Goal: Obtain resource: Obtain resource

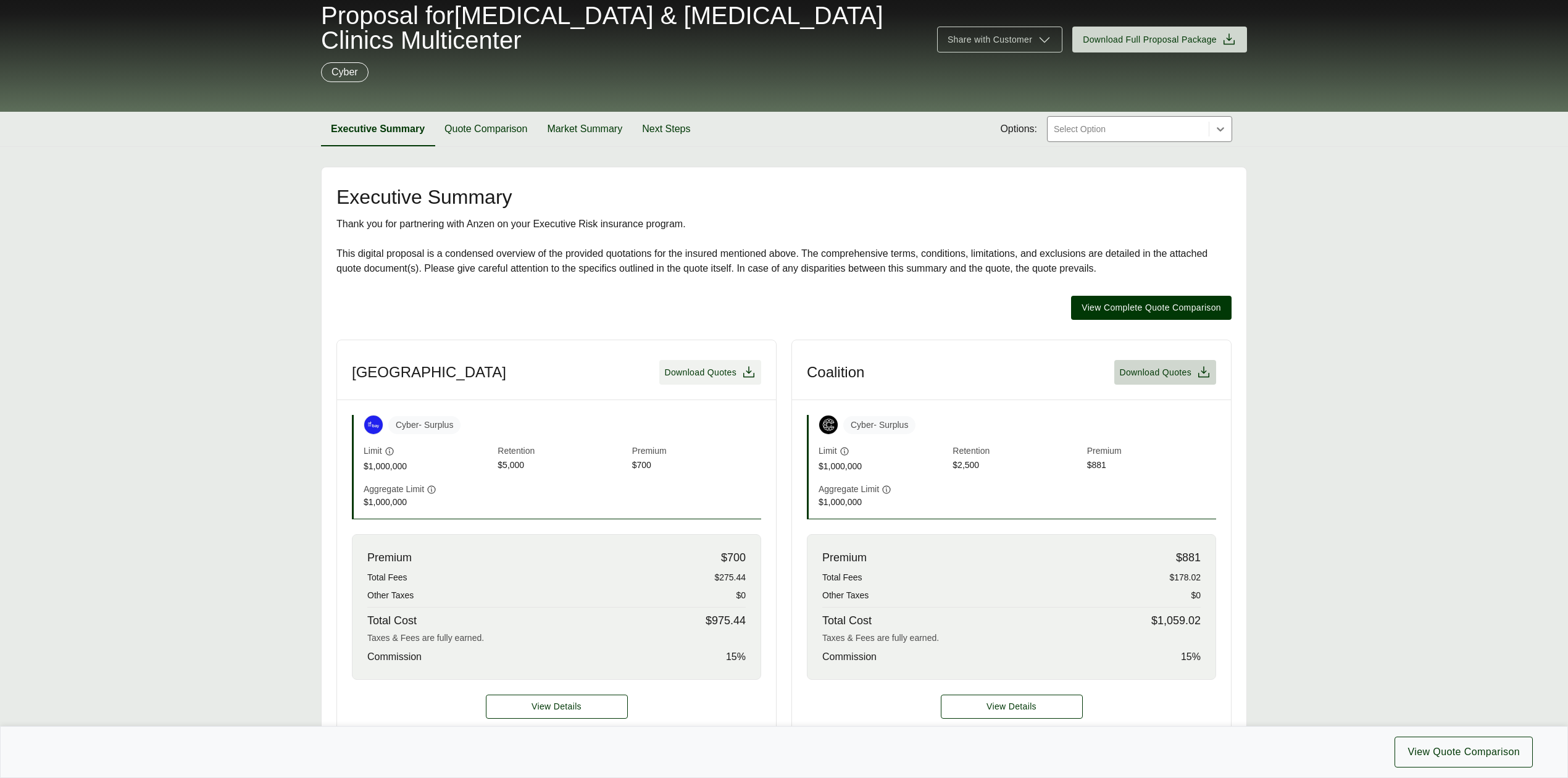
scroll to position [82, 0]
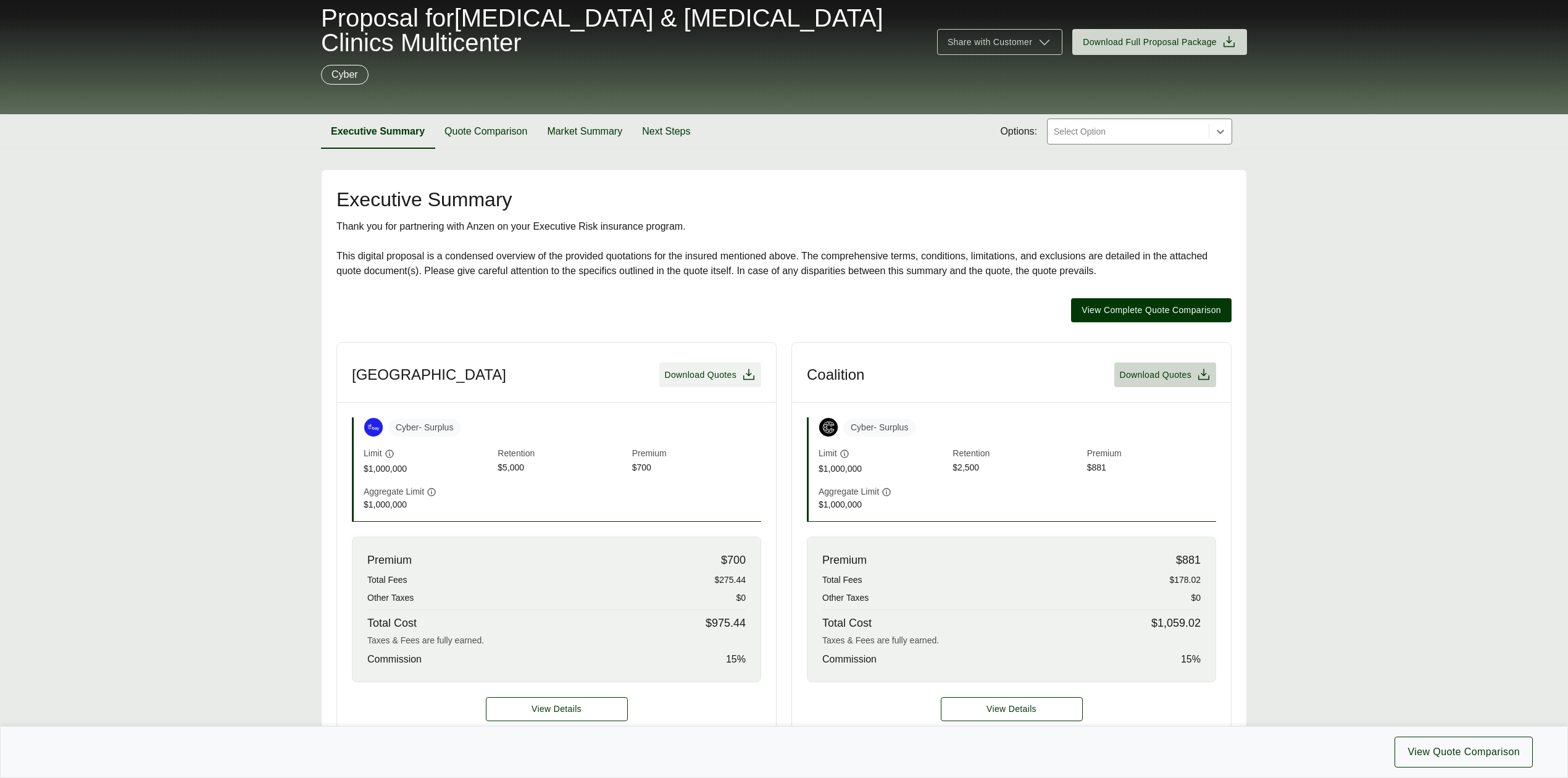
click at [687, 379] on span "Download Quotes" at bounding box center [700, 375] width 72 height 13
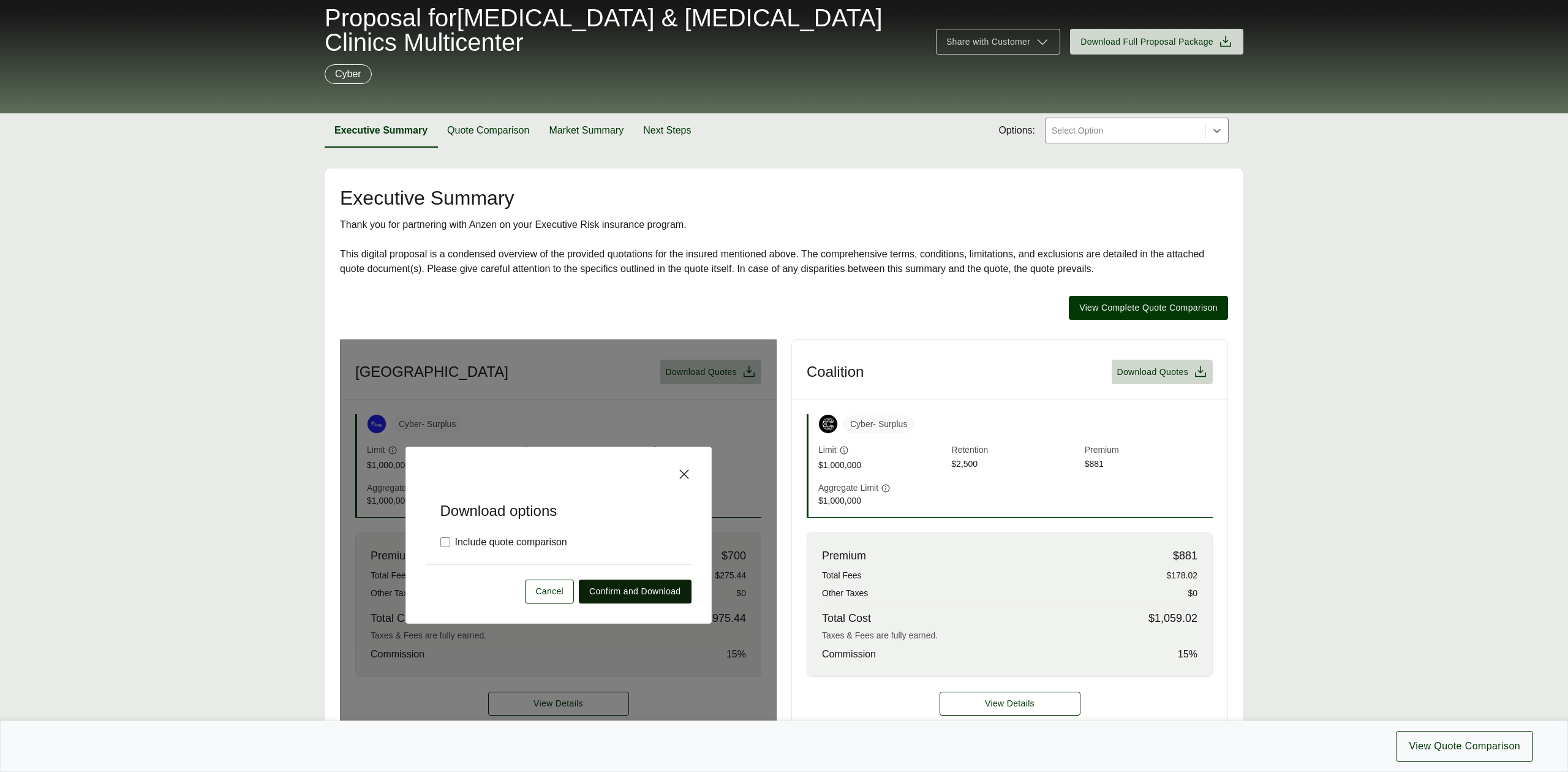
click at [641, 594] on span "Confirm and Download" at bounding box center [635, 592] width 91 height 13
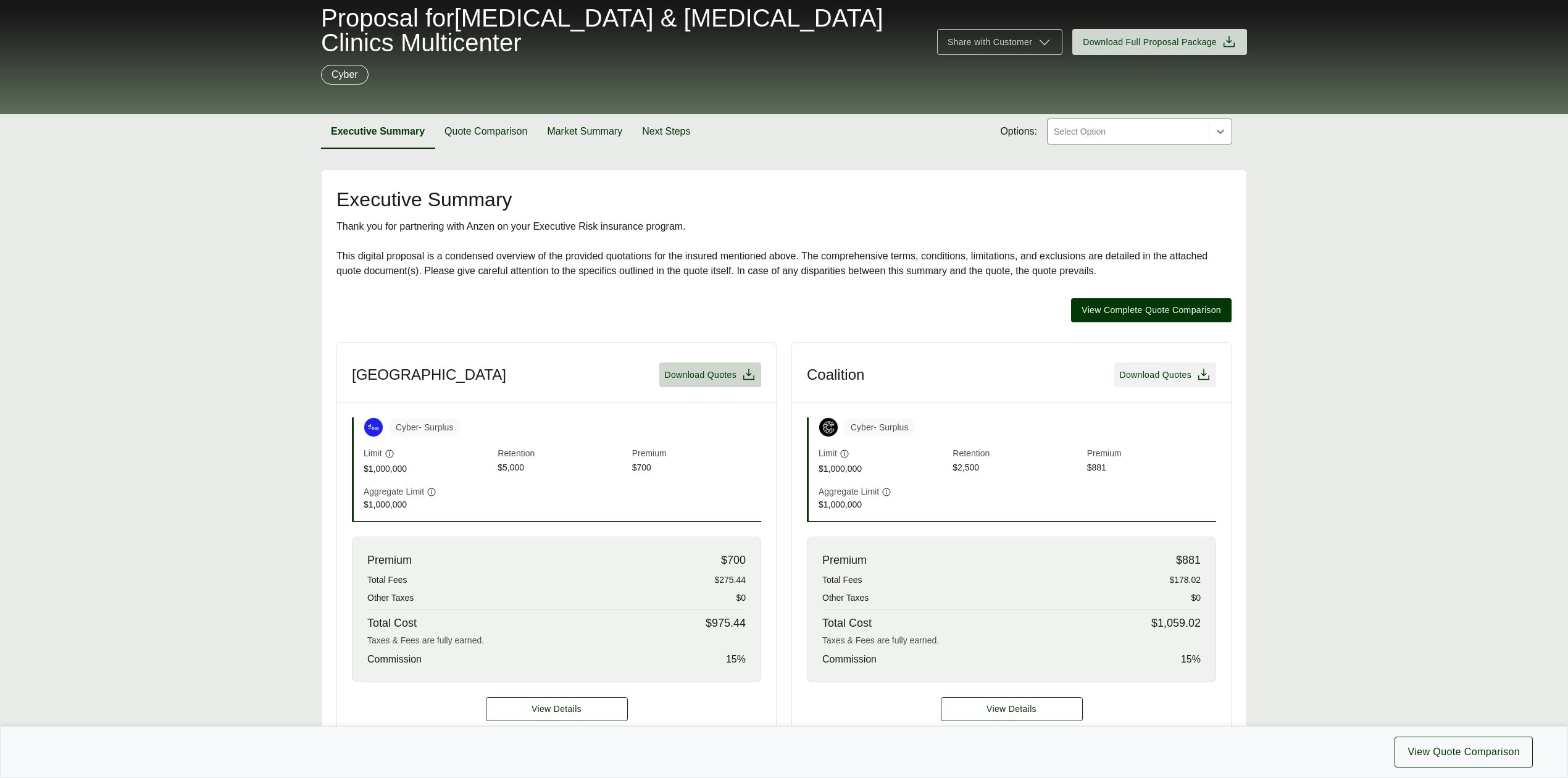
click at [1163, 381] on span "Download Quotes" at bounding box center [1155, 375] width 72 height 13
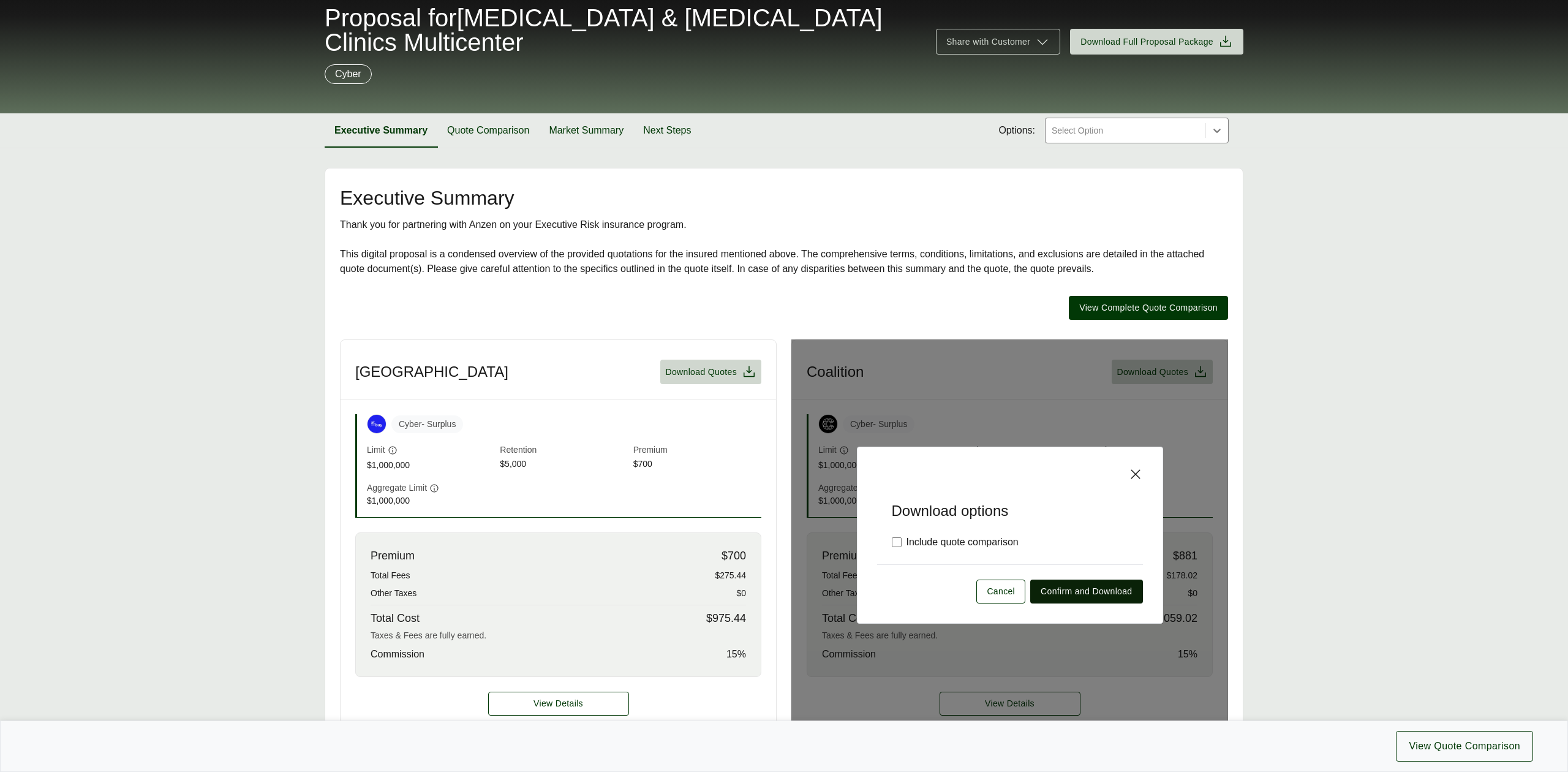
click at [1087, 595] on span "Confirm and Download" at bounding box center [1086, 592] width 91 height 13
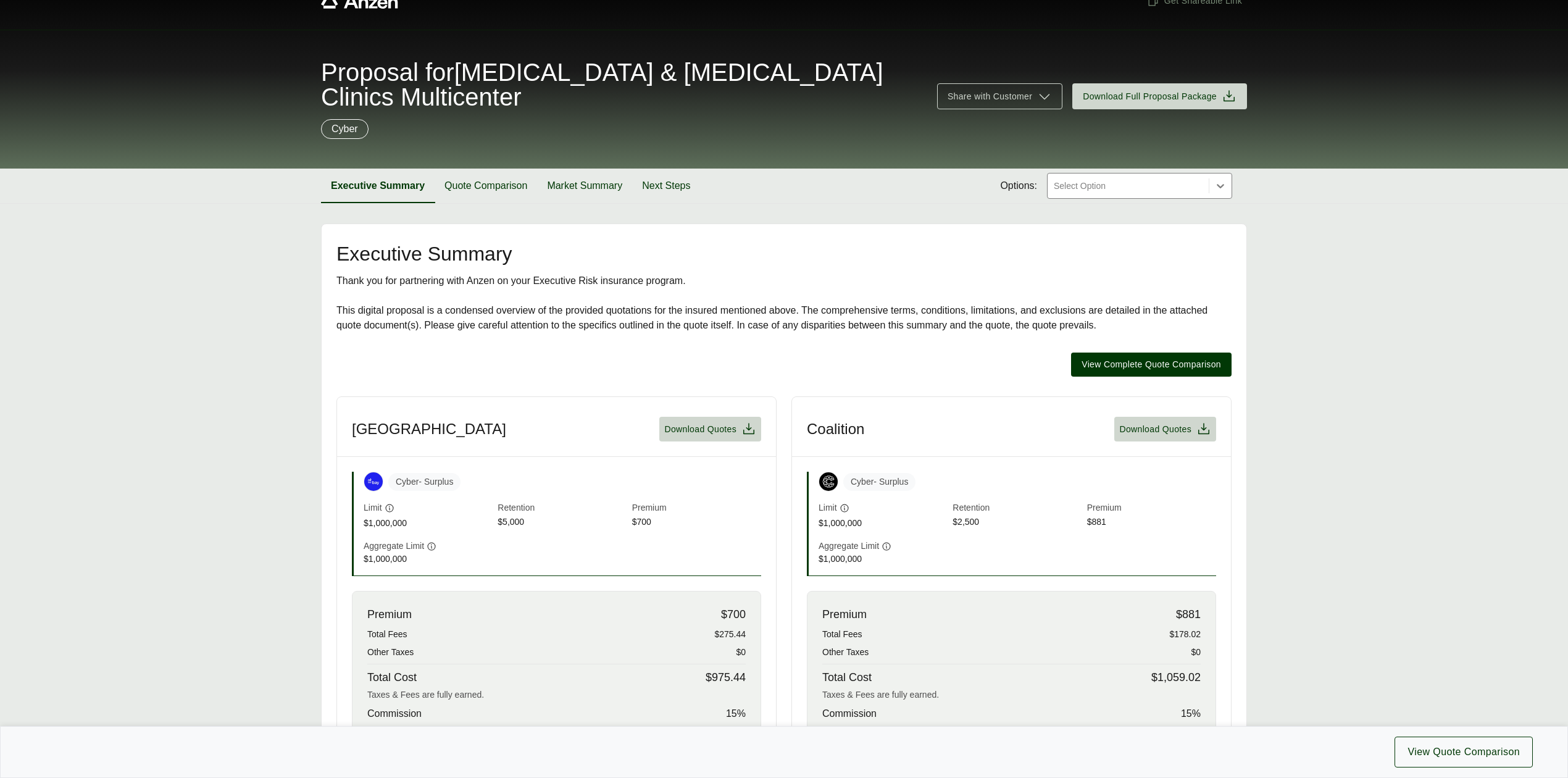
scroll to position [0, 0]
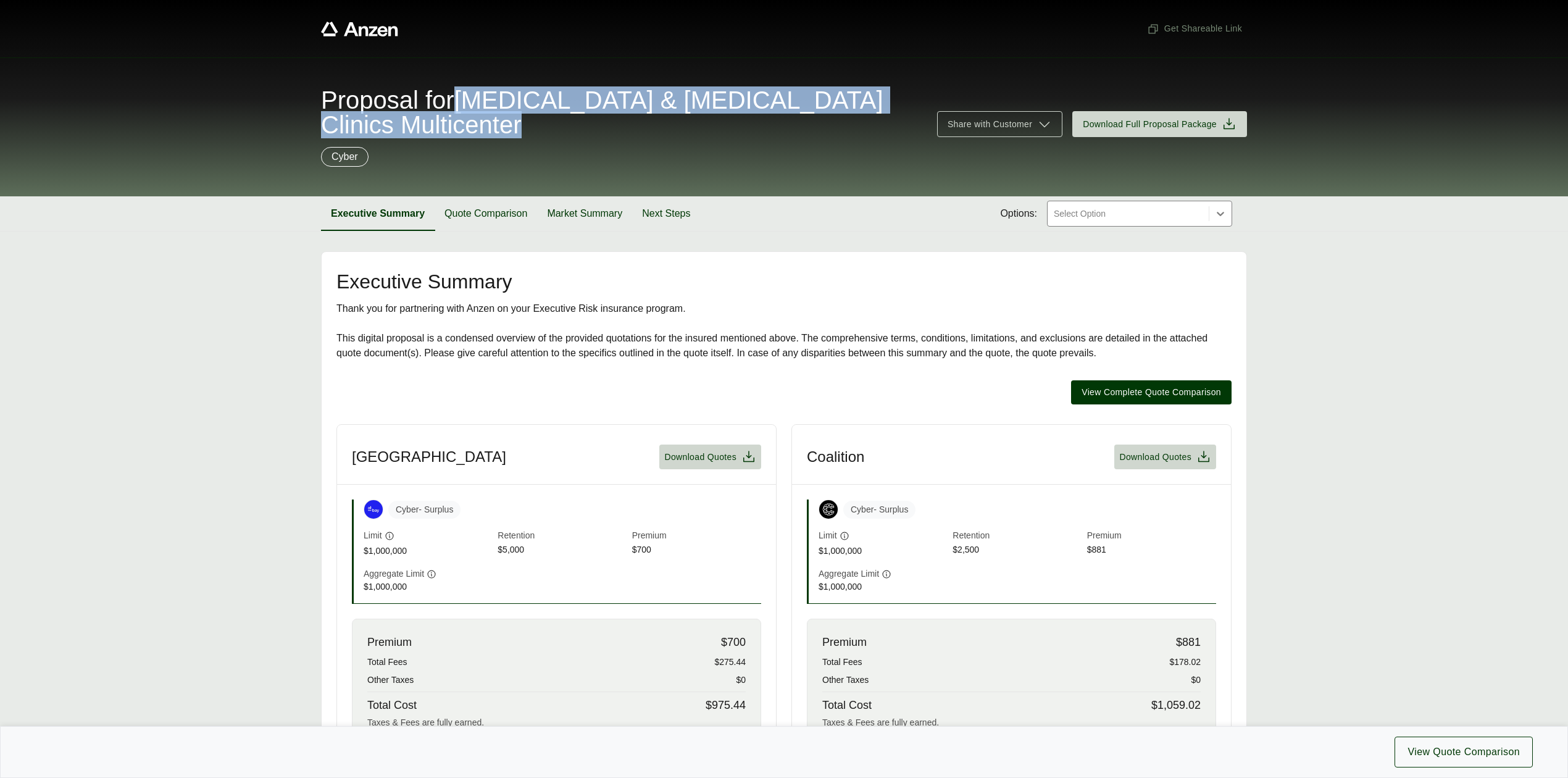
drag, startPoint x: 475, startPoint y: 94, endPoint x: 553, endPoint y: 134, distance: 87.7
click at [553, 134] on span "Proposal for Psoriasis & Psoriatic Arthritis Clinics Multicenter" at bounding box center [621, 112] width 601 height 49
copy span "Psoriasis & Psoriatic Arthritis Clinics Multicenter"
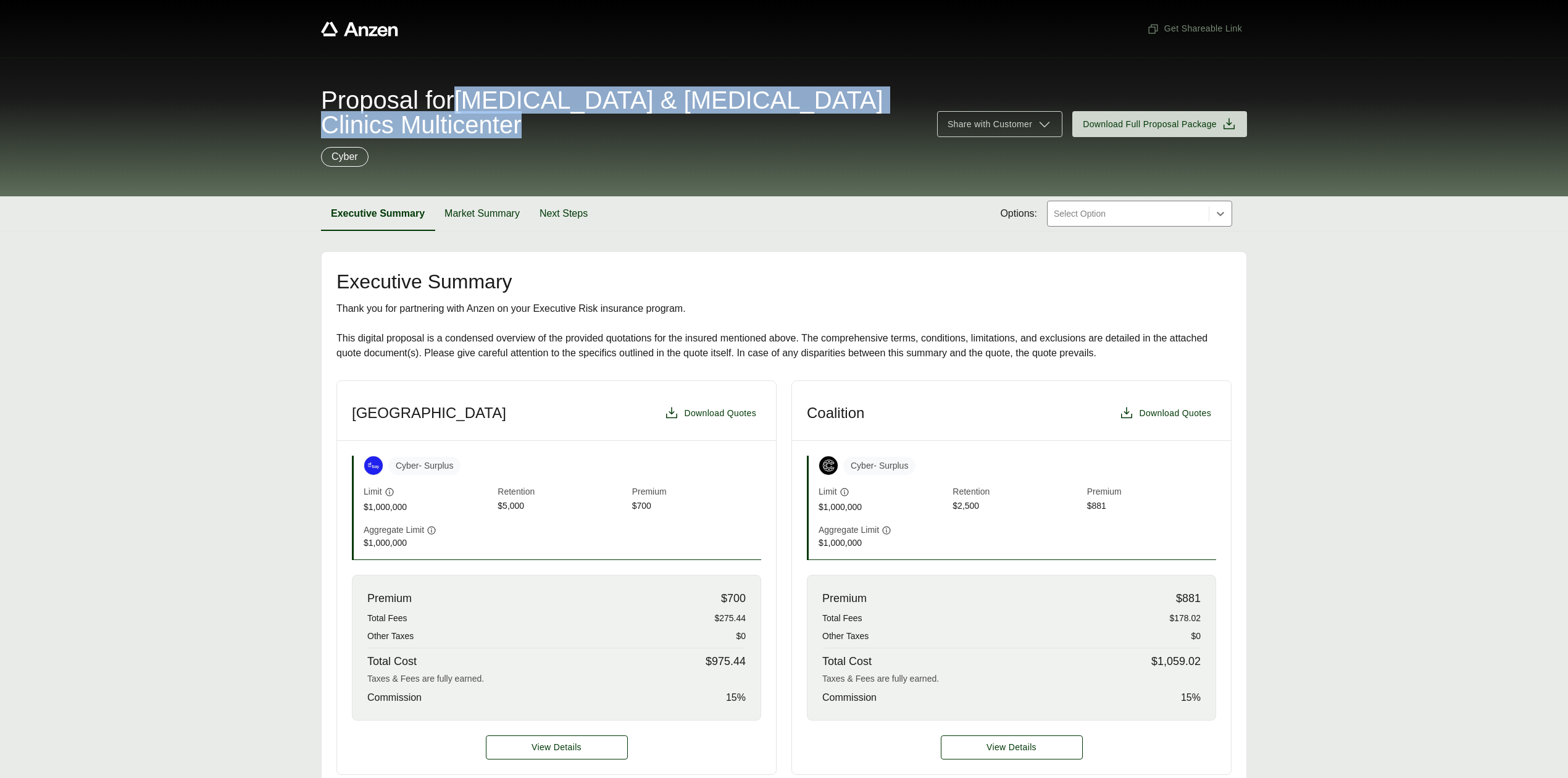
drag, startPoint x: 472, startPoint y: 92, endPoint x: 545, endPoint y: 132, distance: 83.2
click at [545, 132] on span "Proposal for Psoriasis & Psoriatic Arthritis Clinics Multicenter" at bounding box center [621, 112] width 601 height 49
copy span "Psoriasis & Psoriatic Arthritis Clinics Multicenter"
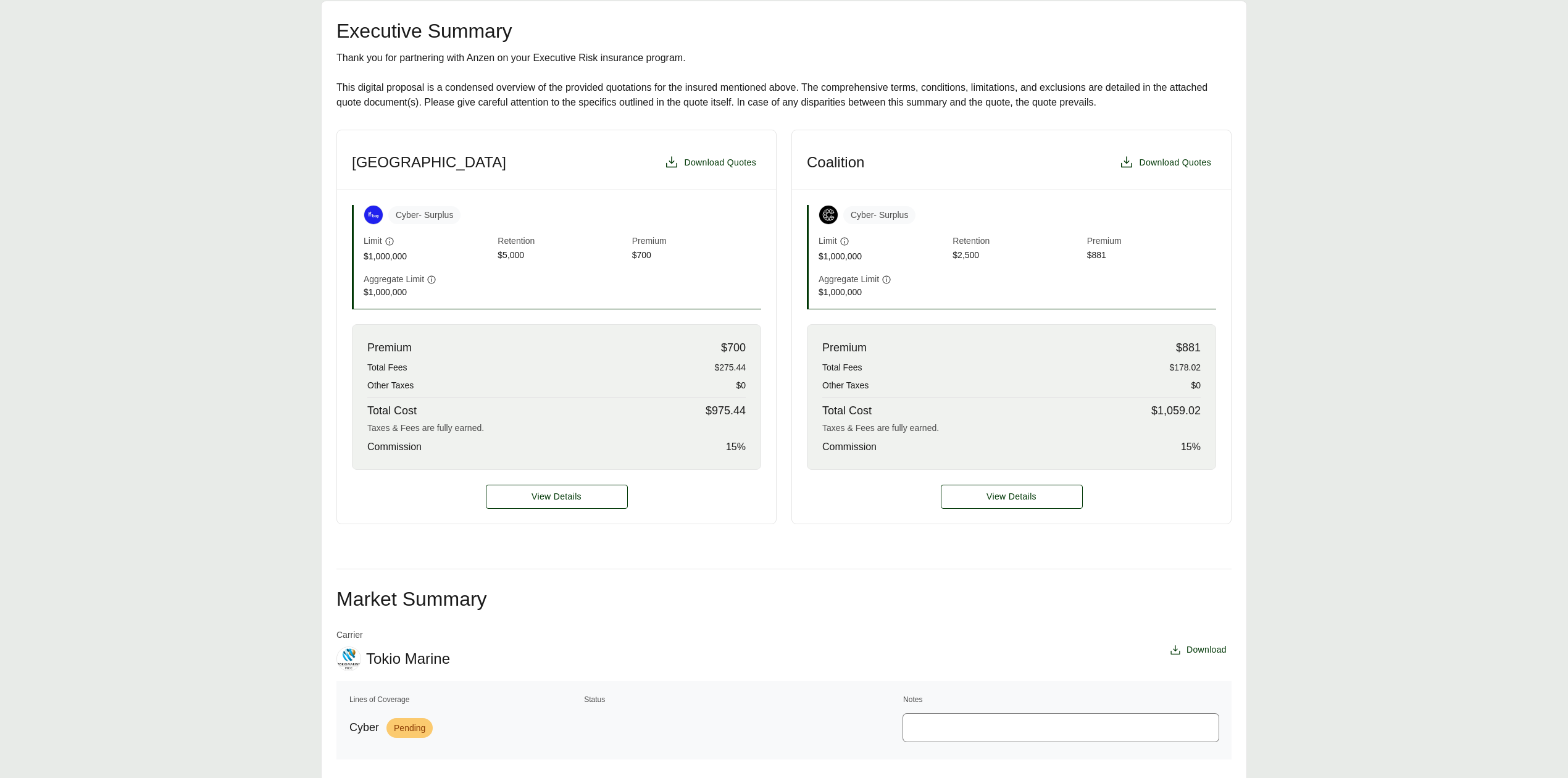
scroll to position [329, 0]
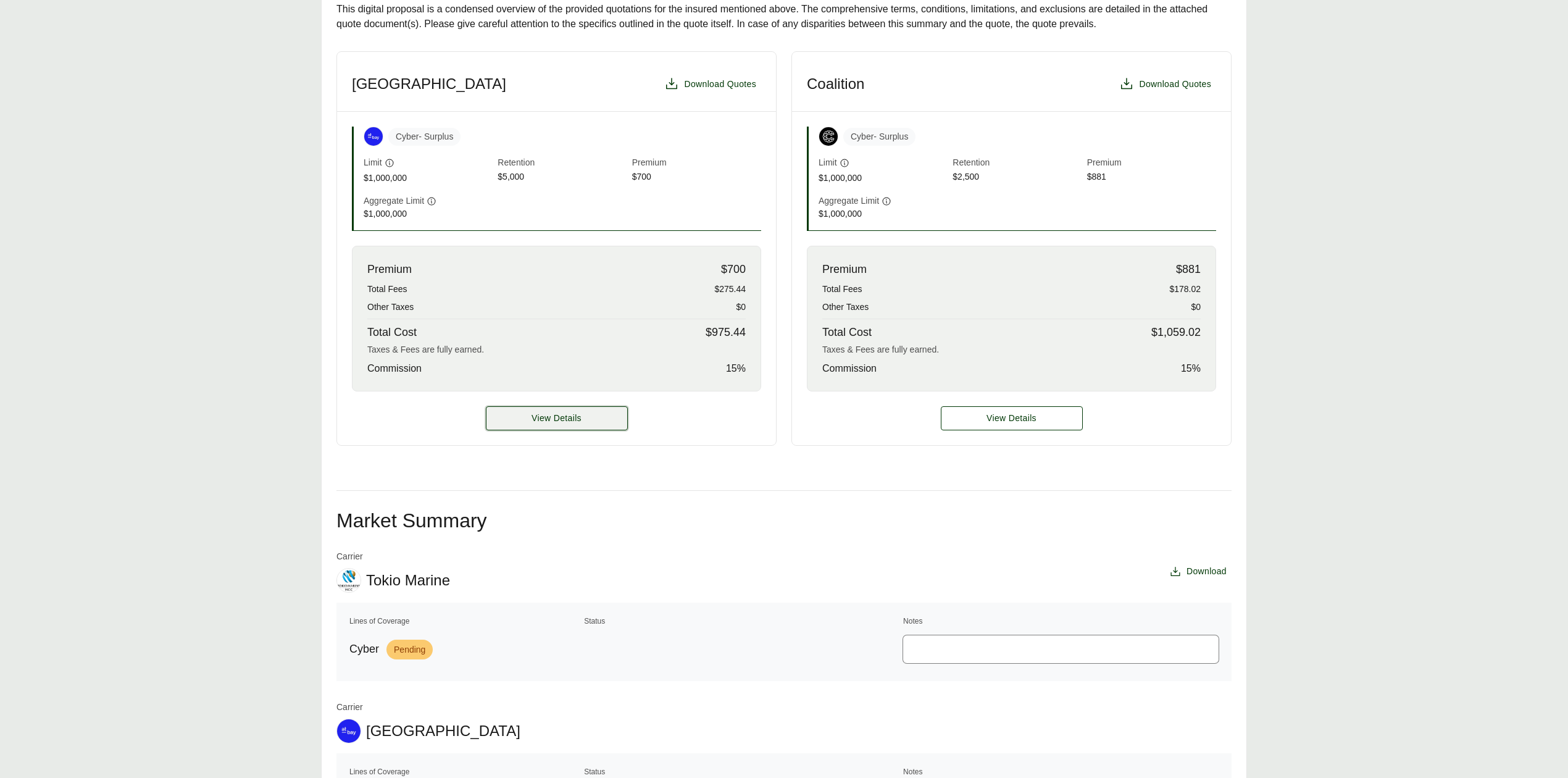
click at [561, 430] on button "View Details" at bounding box center [557, 419] width 142 height 24
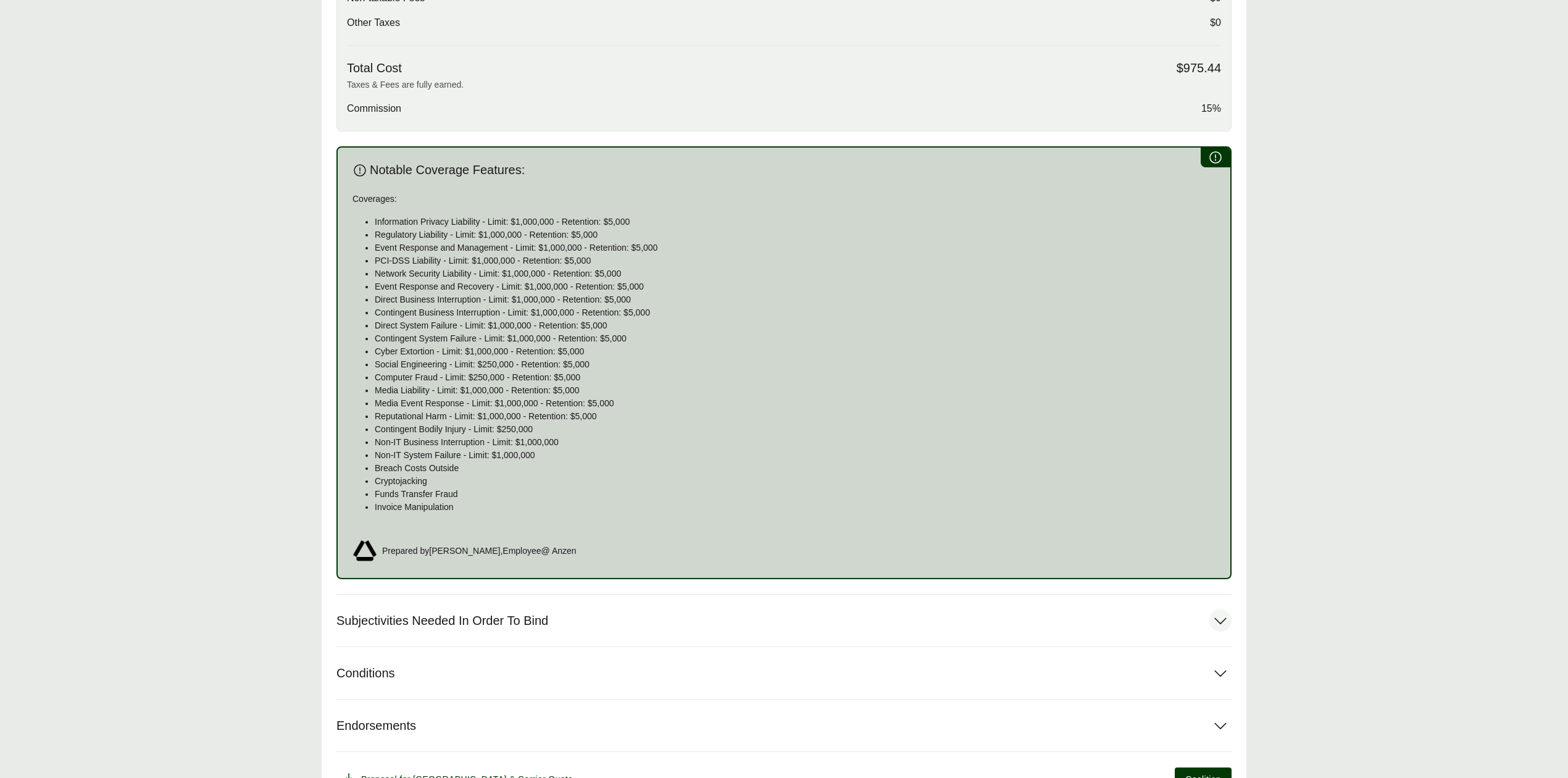
scroll to position [682, 0]
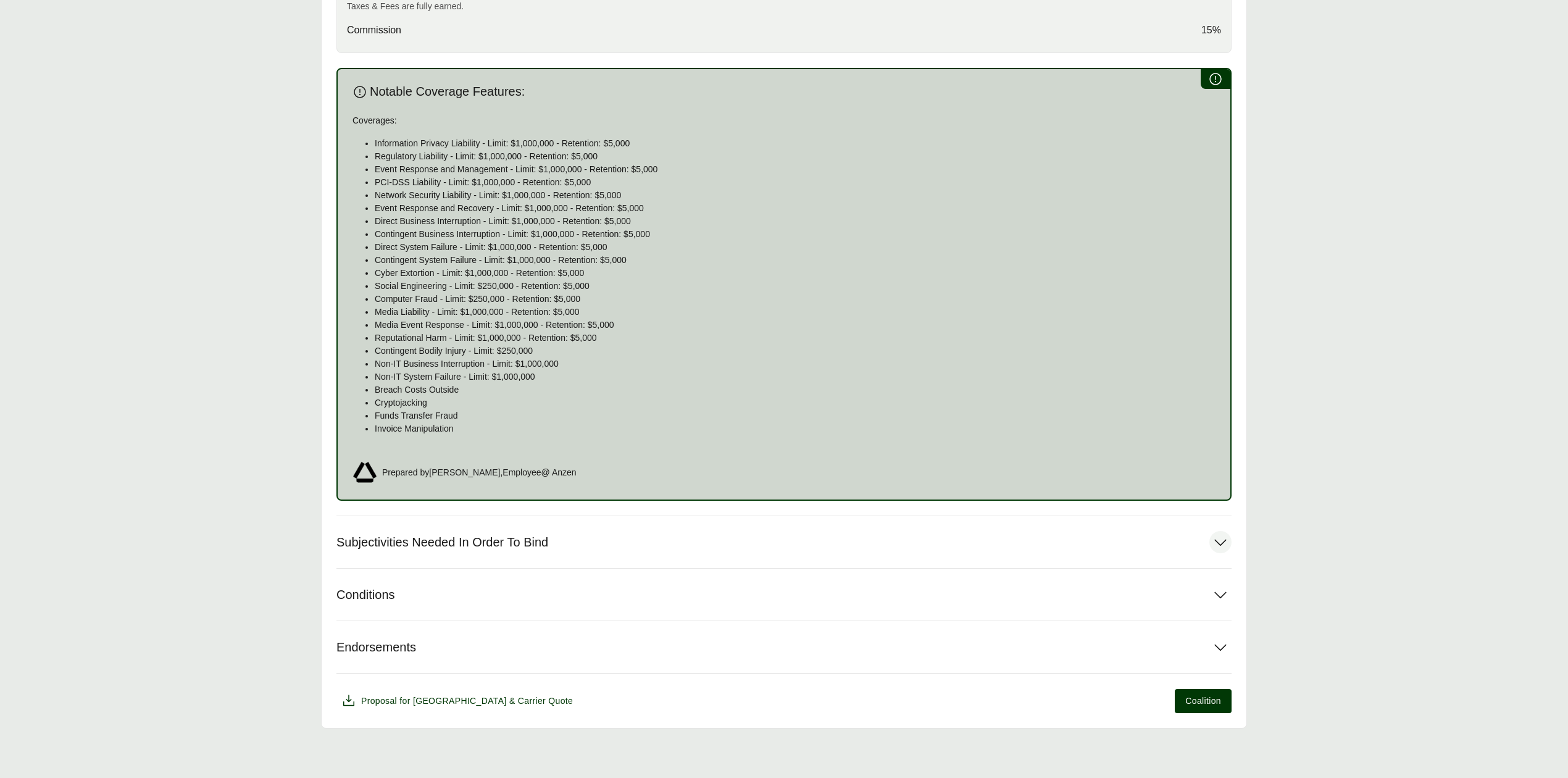
click at [544, 544] on span "Subjectivities Needed In Order To Bind" at bounding box center [442, 542] width 212 height 15
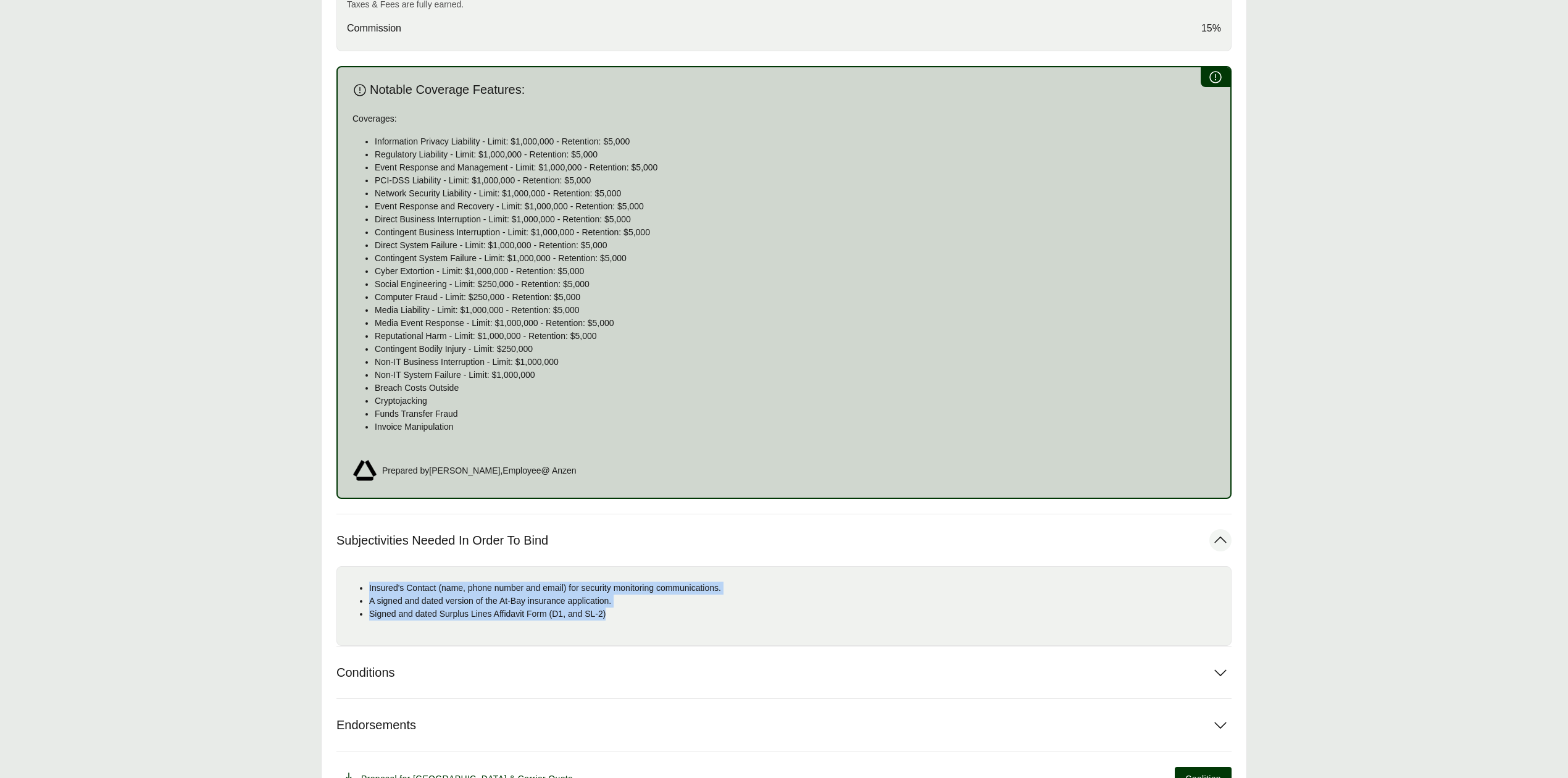
drag, startPoint x: 371, startPoint y: 588, endPoint x: 624, endPoint y: 615, distance: 254.4
click at [624, 615] on ul "Insured's Contact (name, phone number and email) for security monitoring commun…" at bounding box center [784, 601] width 874 height 39
copy ul "Insured's Contact (name, phone number and email) for security monitoring commun…"
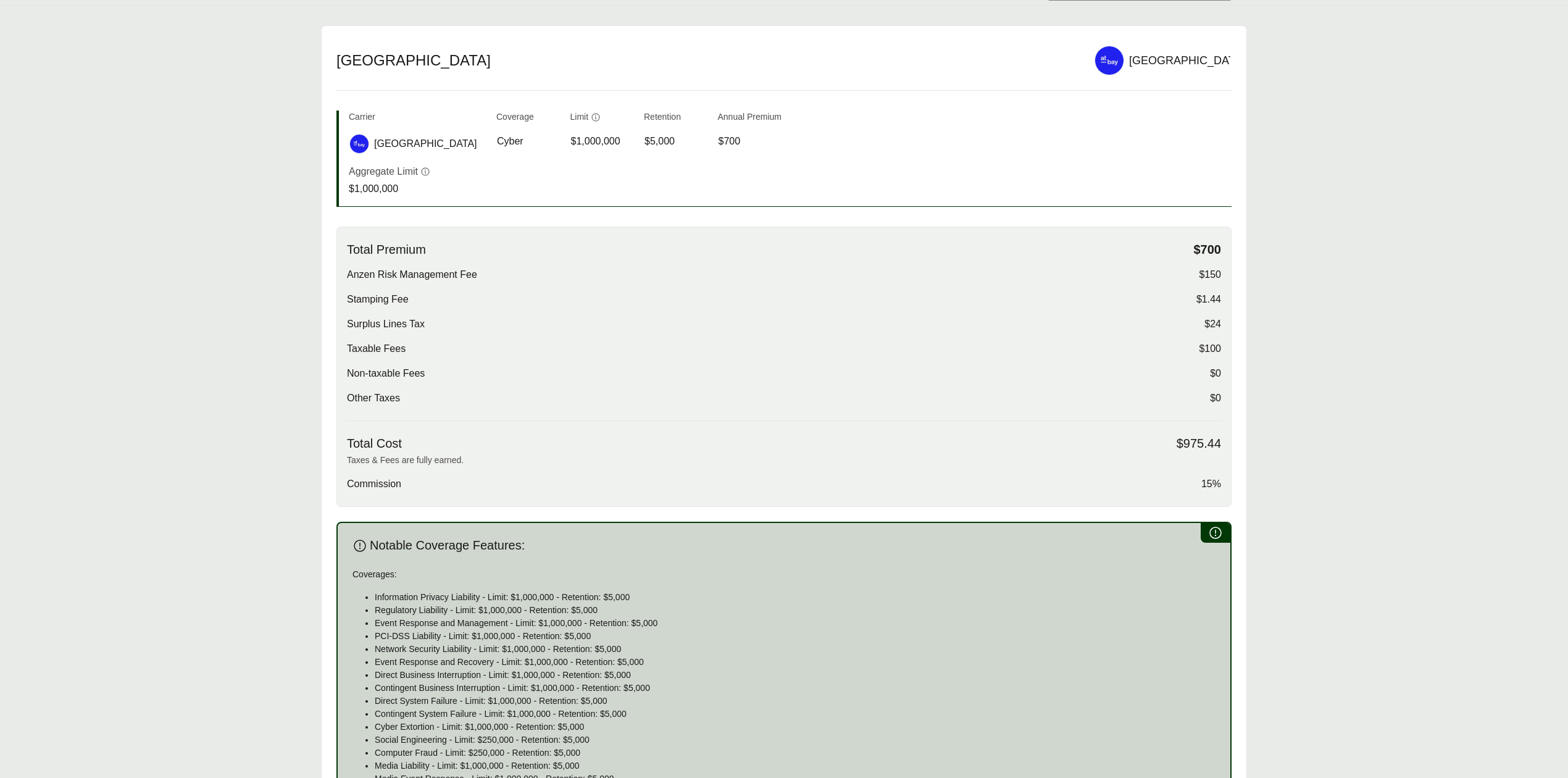
scroll to position [105, 0]
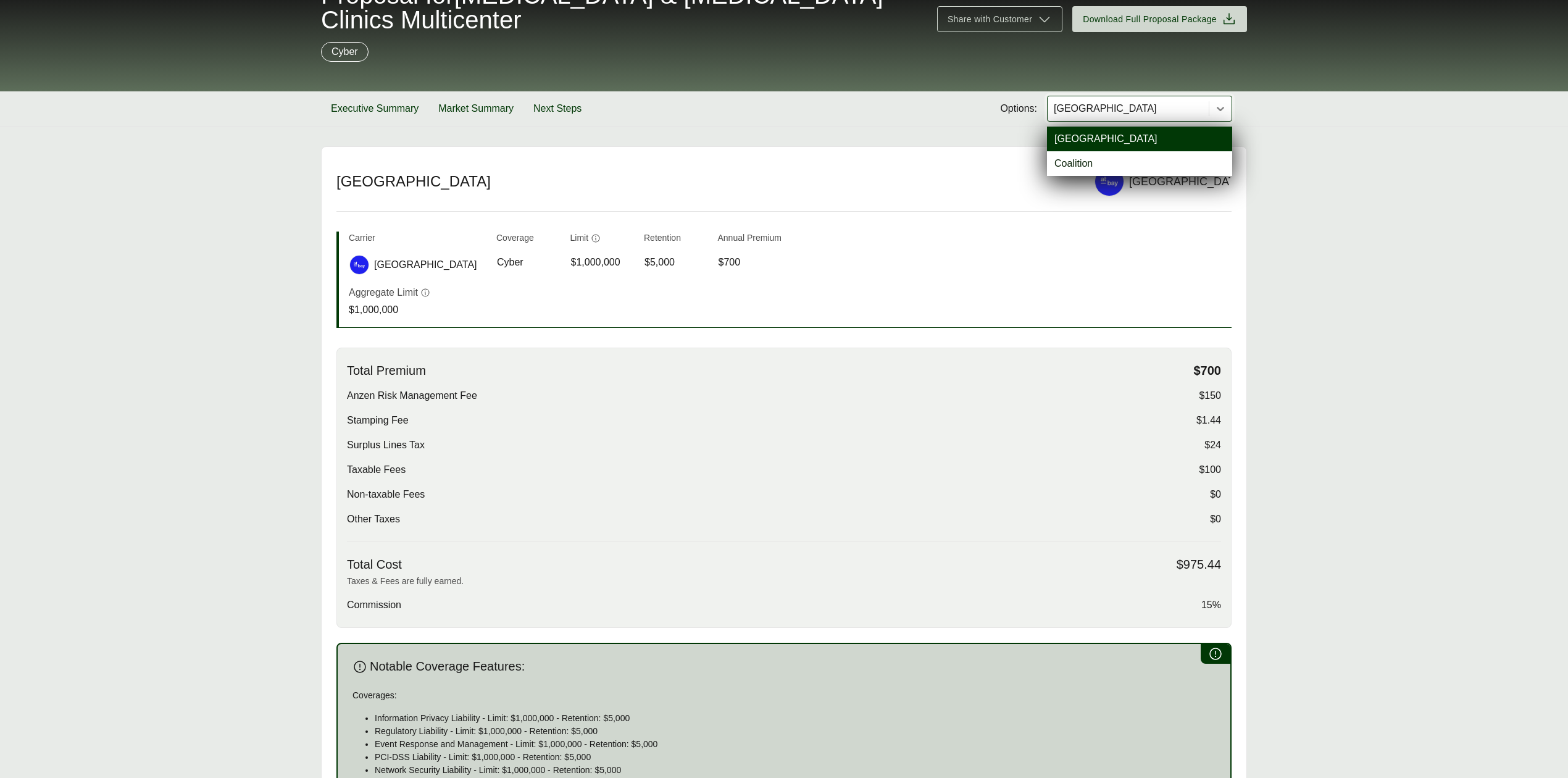
drag, startPoint x: 1121, startPoint y: 107, endPoint x: 1112, endPoint y: 126, distance: 21.0
click at [1121, 107] on div at bounding box center [1128, 108] width 151 height 15
click at [1088, 164] on div "Coalition" at bounding box center [1139, 163] width 185 height 25
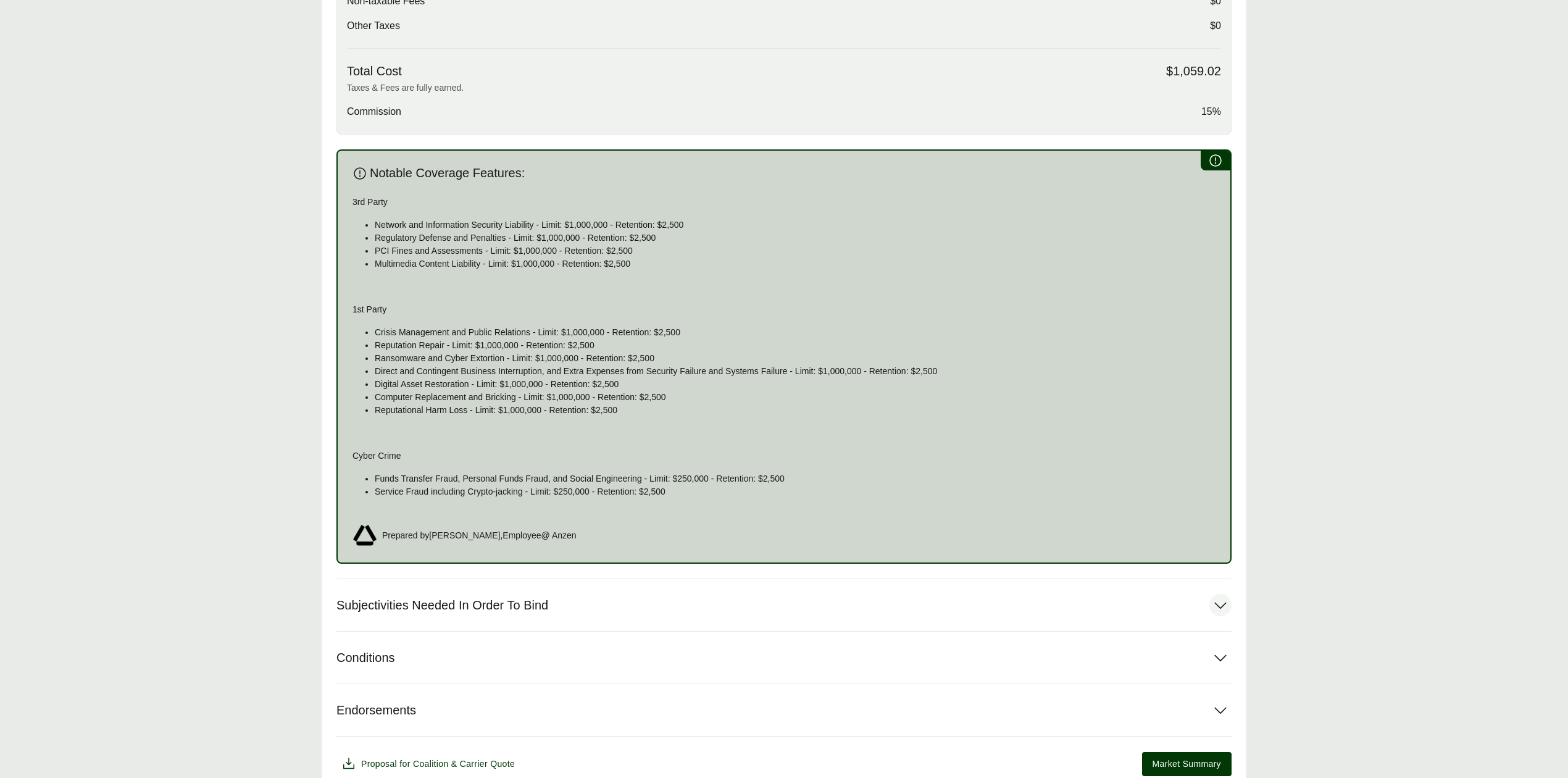
scroll to position [599, 0]
click at [487, 610] on span "Subjectivities Needed In Order To Bind" at bounding box center [442, 605] width 212 height 15
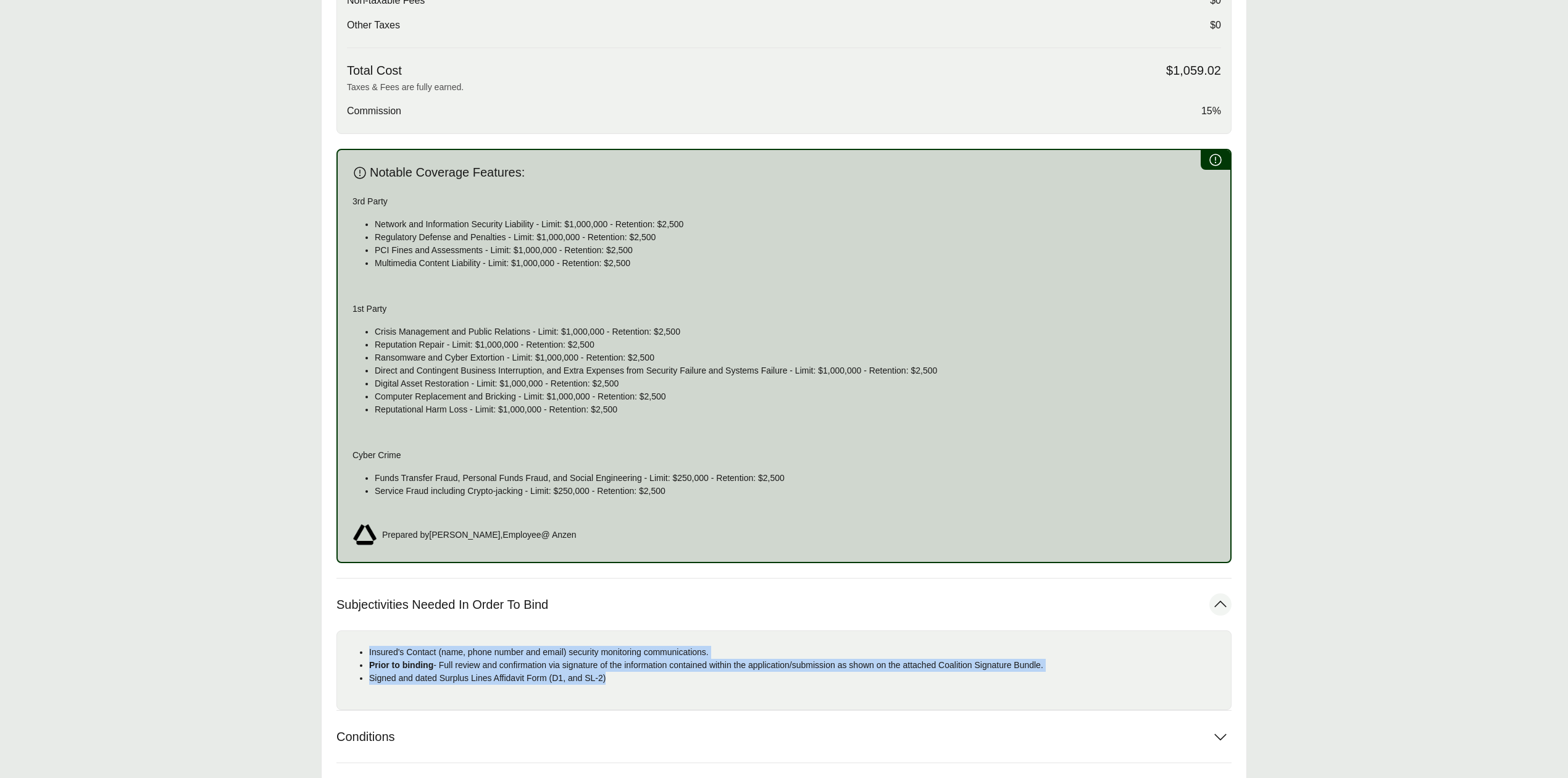
drag, startPoint x: 369, startPoint y: 650, endPoint x: 640, endPoint y: 677, distance: 272.3
click at [640, 677] on ul "Insured's Contact (name, phone number and email) security monitoring communicat…" at bounding box center [784, 665] width 874 height 39
copy ul "Insured's Contact (name, phone number and email) security monitoring communicat…"
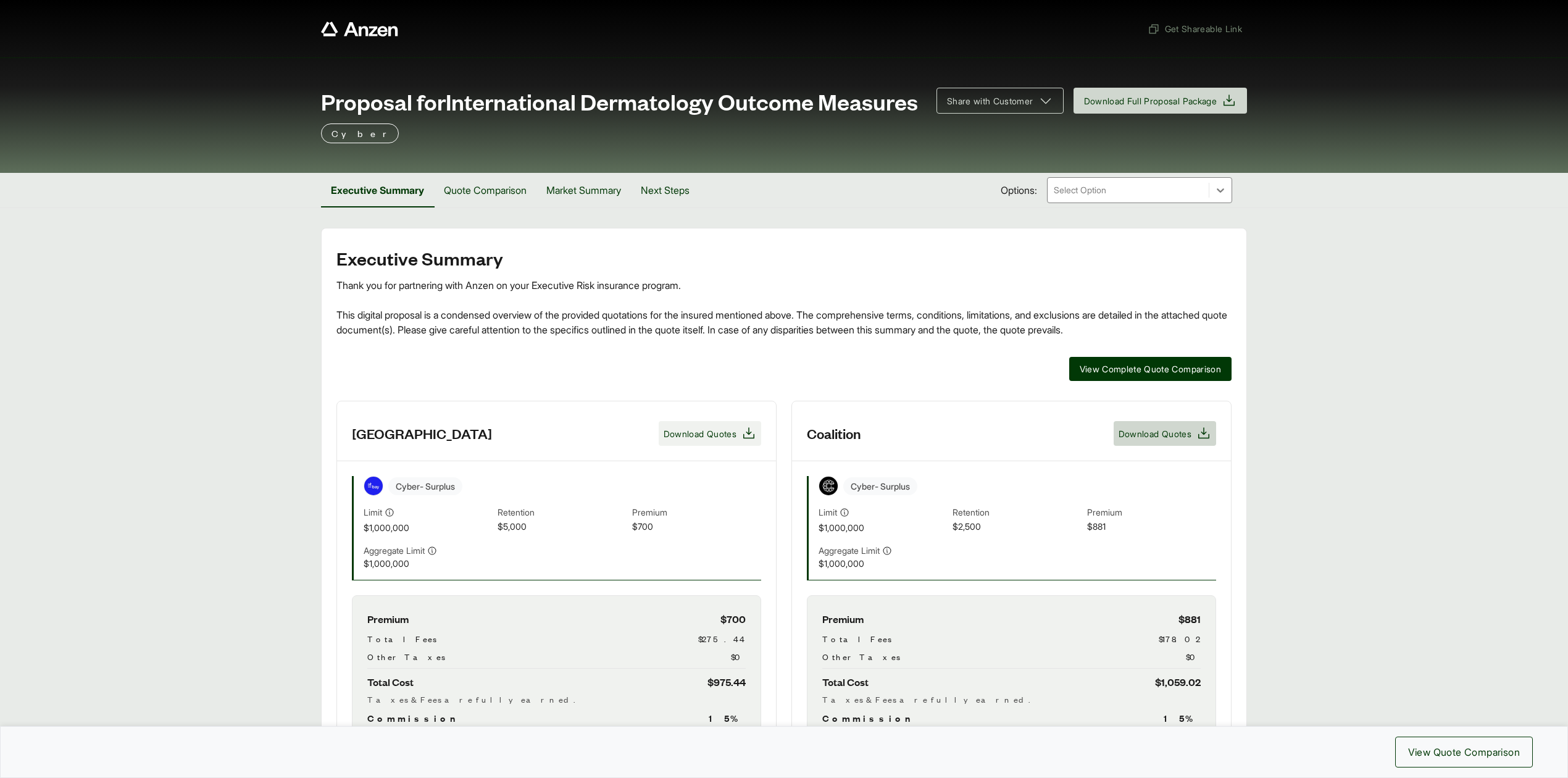
click at [692, 440] on span "Download Quotes" at bounding box center [700, 434] width 73 height 13
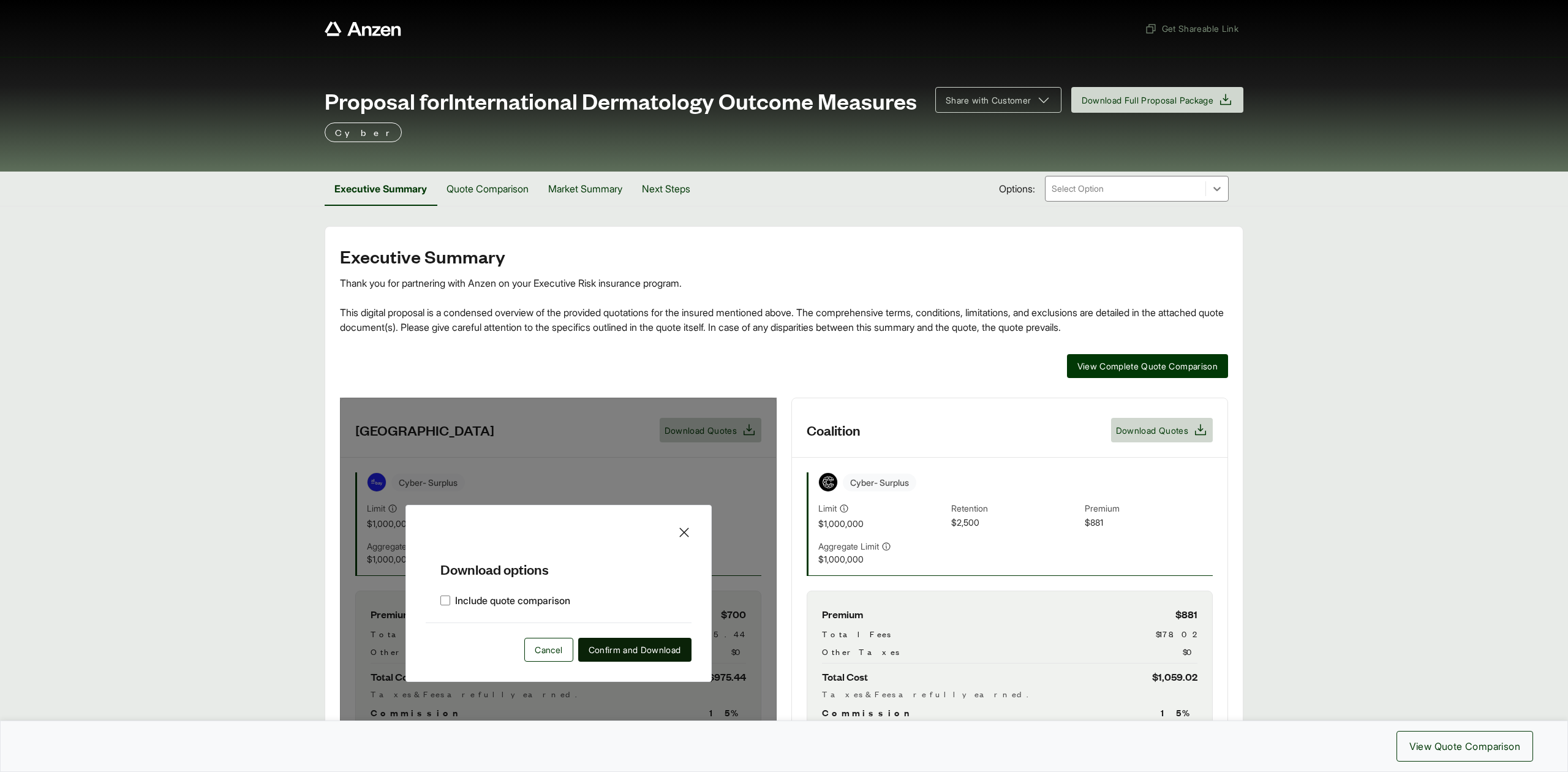
click at [641, 656] on span "Confirm and Download" at bounding box center [635, 650] width 92 height 13
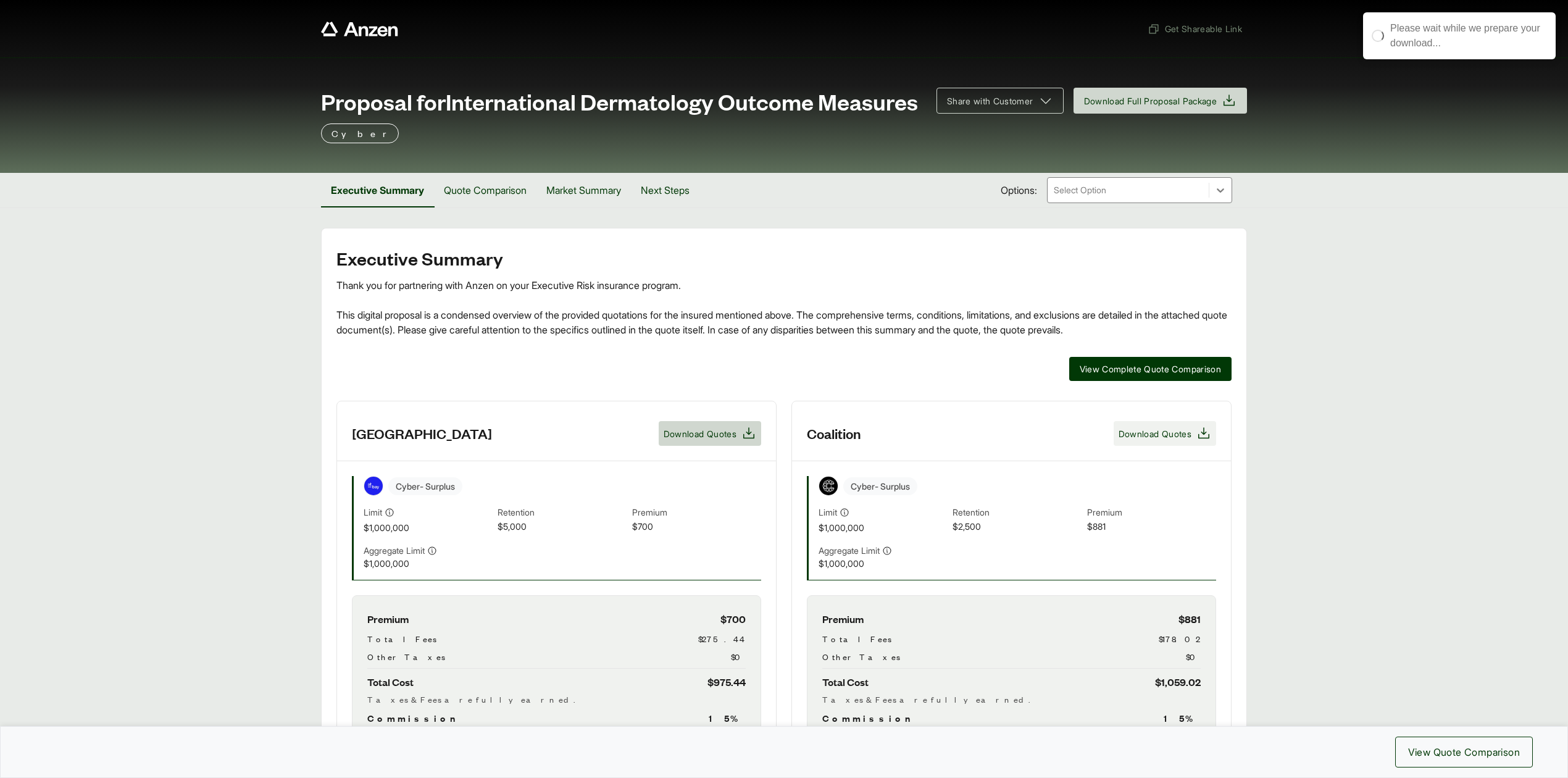
click at [1162, 440] on span "Download Quotes" at bounding box center [1155, 434] width 73 height 13
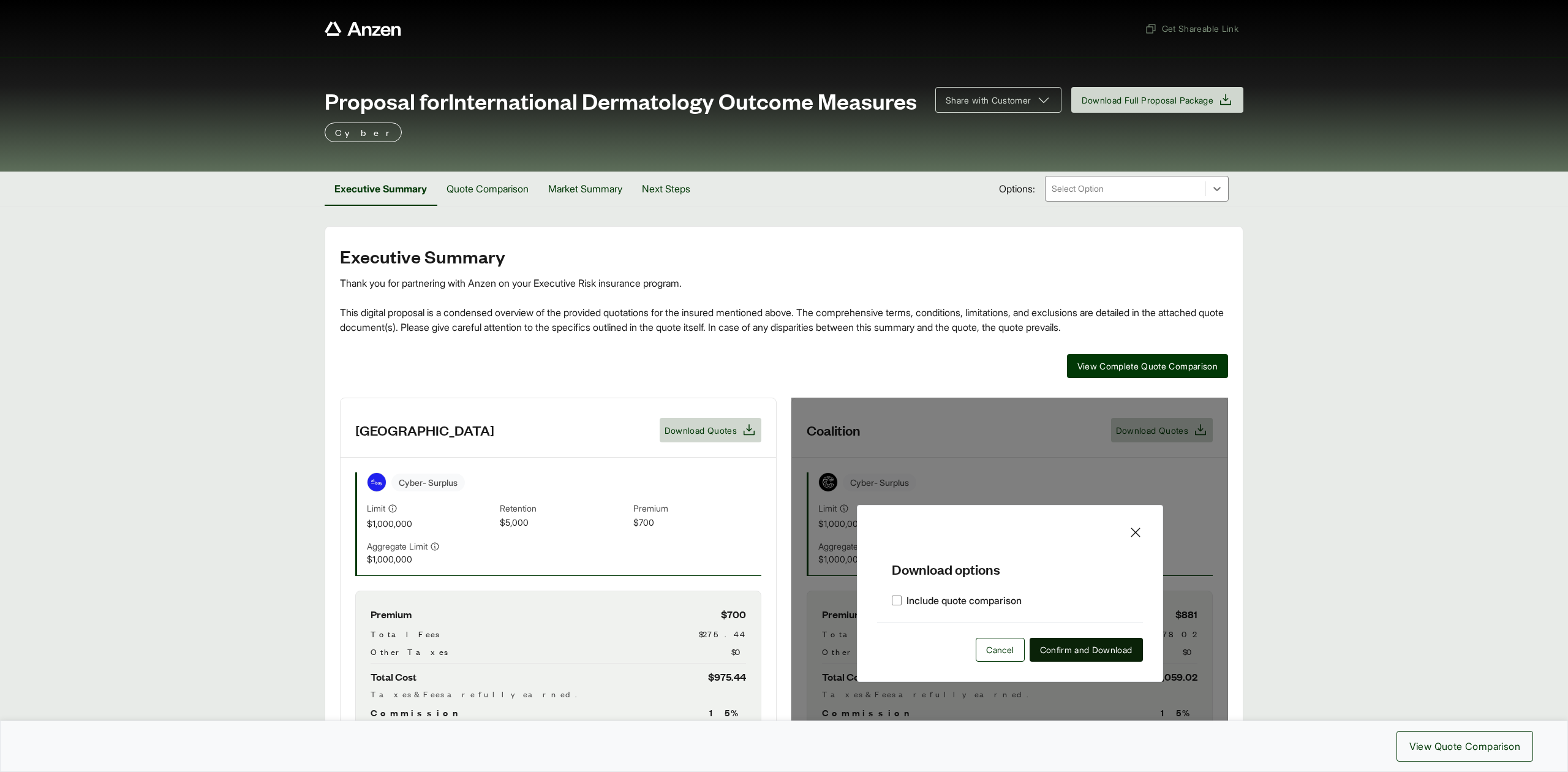
click at [1076, 656] on span "Confirm and Download" at bounding box center [1086, 650] width 92 height 13
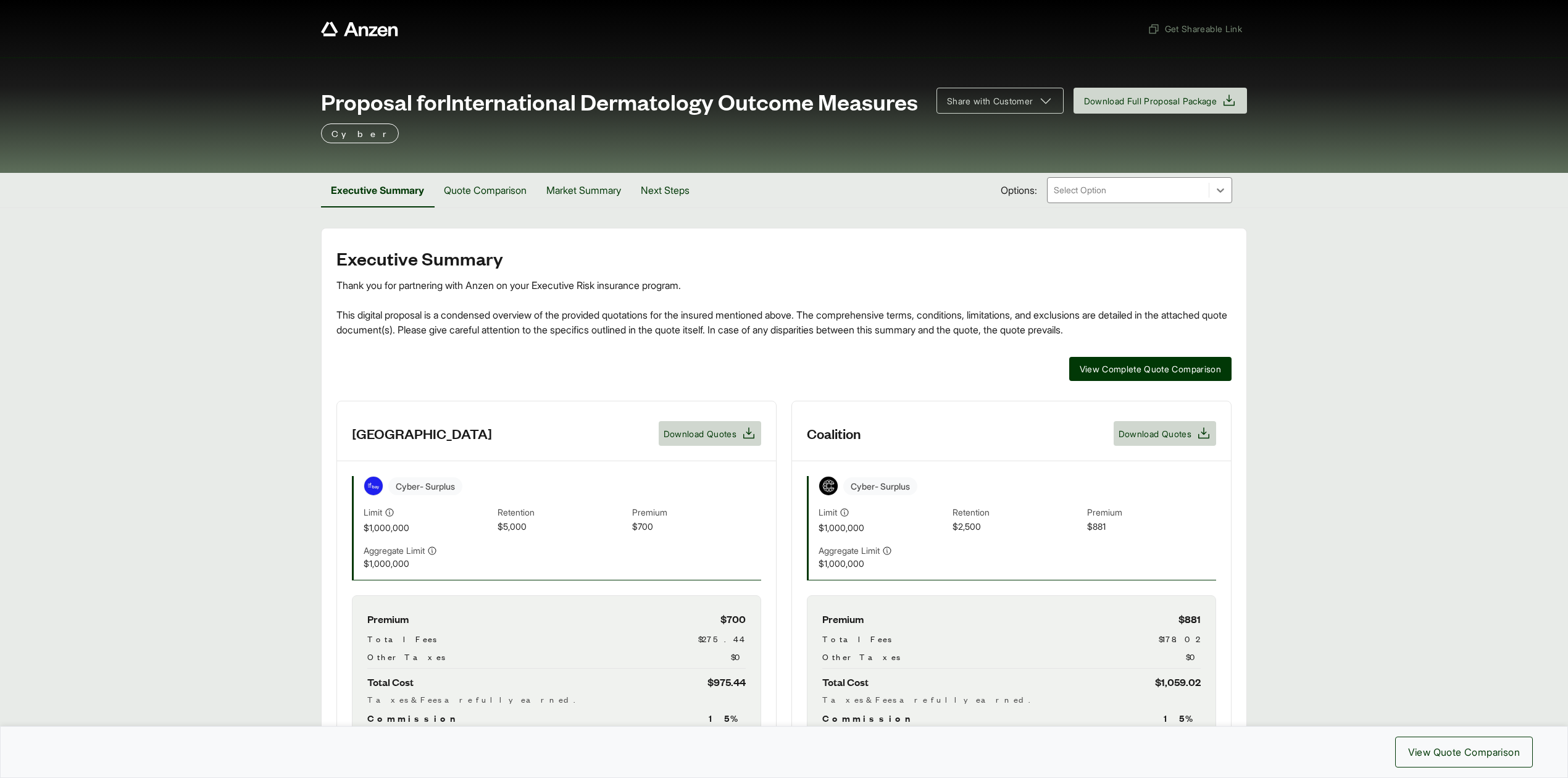
click at [470, 114] on span "Proposal for International Dermatology Outcome Measures" at bounding box center [619, 101] width 597 height 25
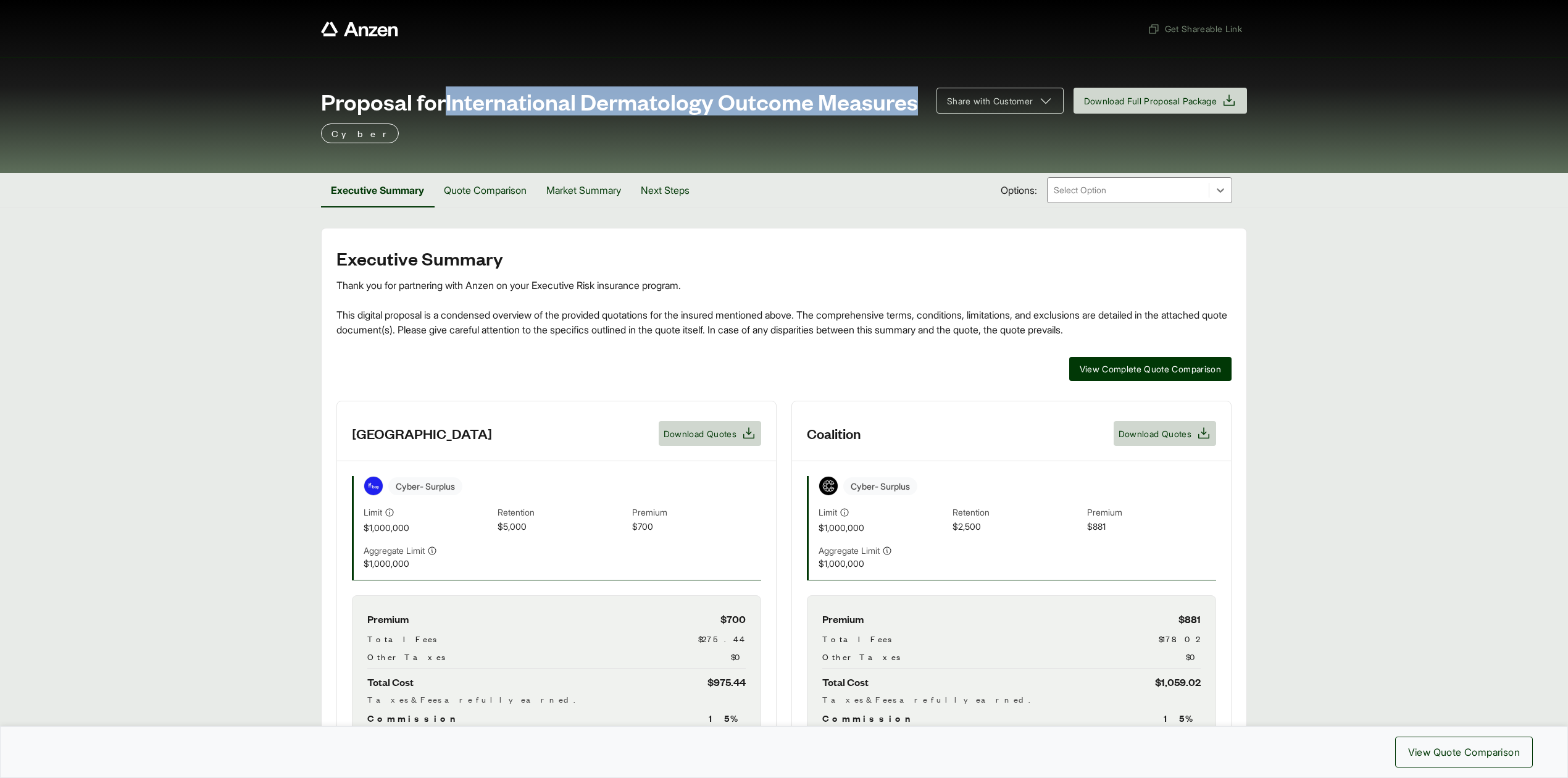
drag, startPoint x: 452, startPoint y: 102, endPoint x: 472, endPoint y: 127, distance: 32.0
click at [472, 114] on span "Proposal for International Dermatology Outcome Measures" at bounding box center [619, 101] width 597 height 25
copy span "International Dermatology Outcome Measures"
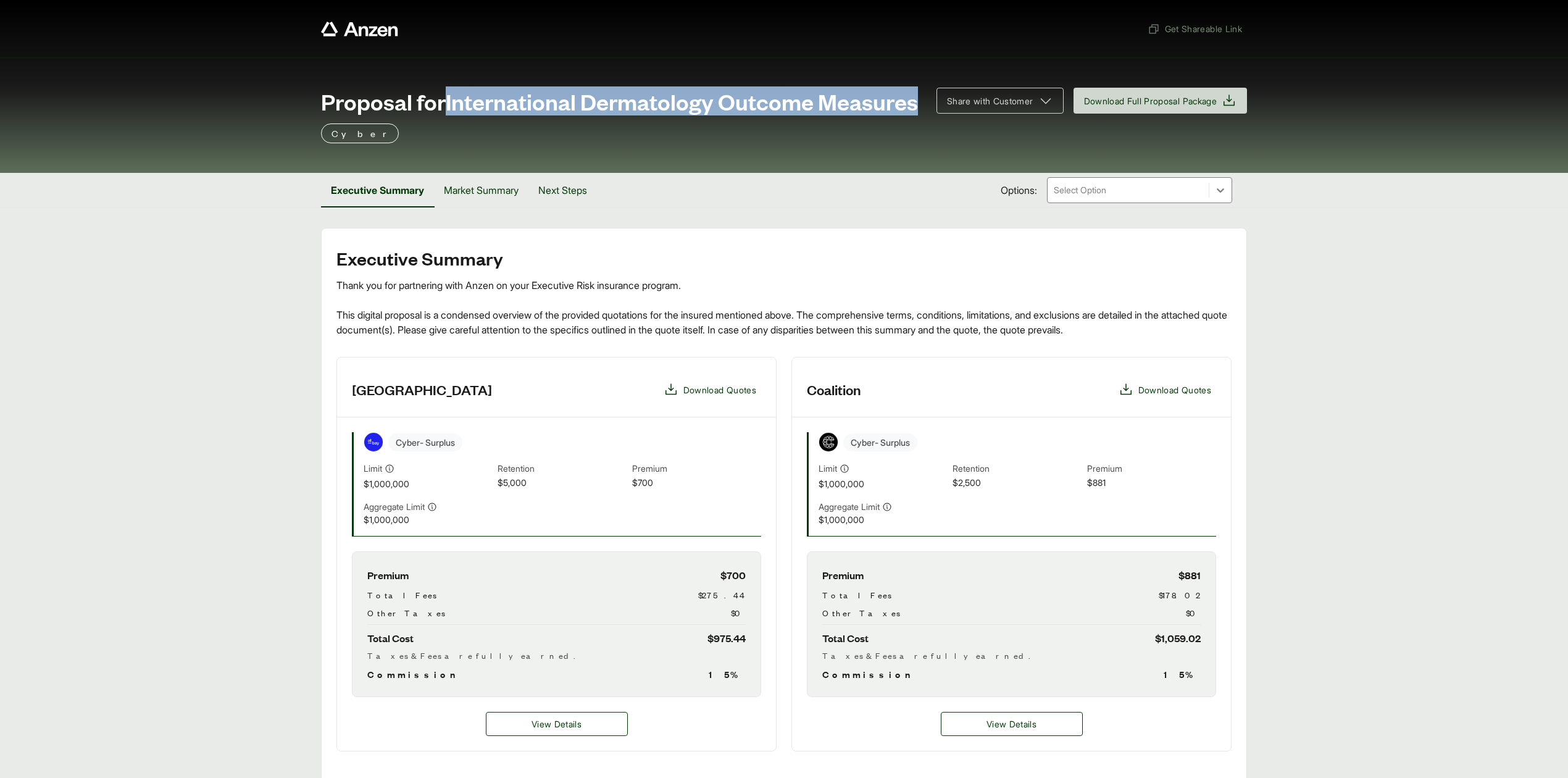
drag, startPoint x: 450, startPoint y: 101, endPoint x: 460, endPoint y: 127, distance: 27.9
click at [460, 114] on span "Proposal for International Dermatology Outcome Measures" at bounding box center [619, 101] width 597 height 25
copy span "International Dermatology Outcome Measures"
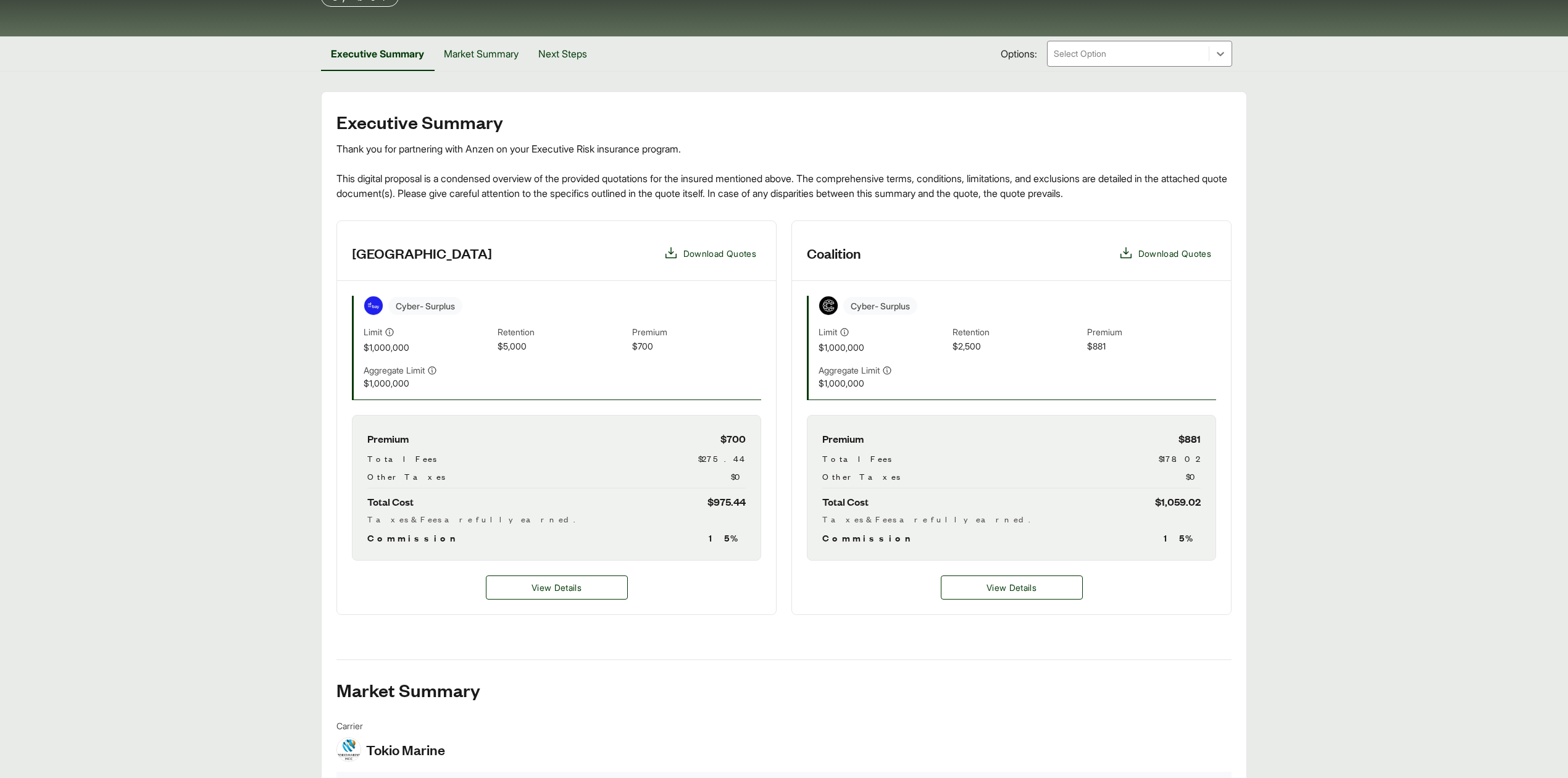
scroll to position [185, 0]
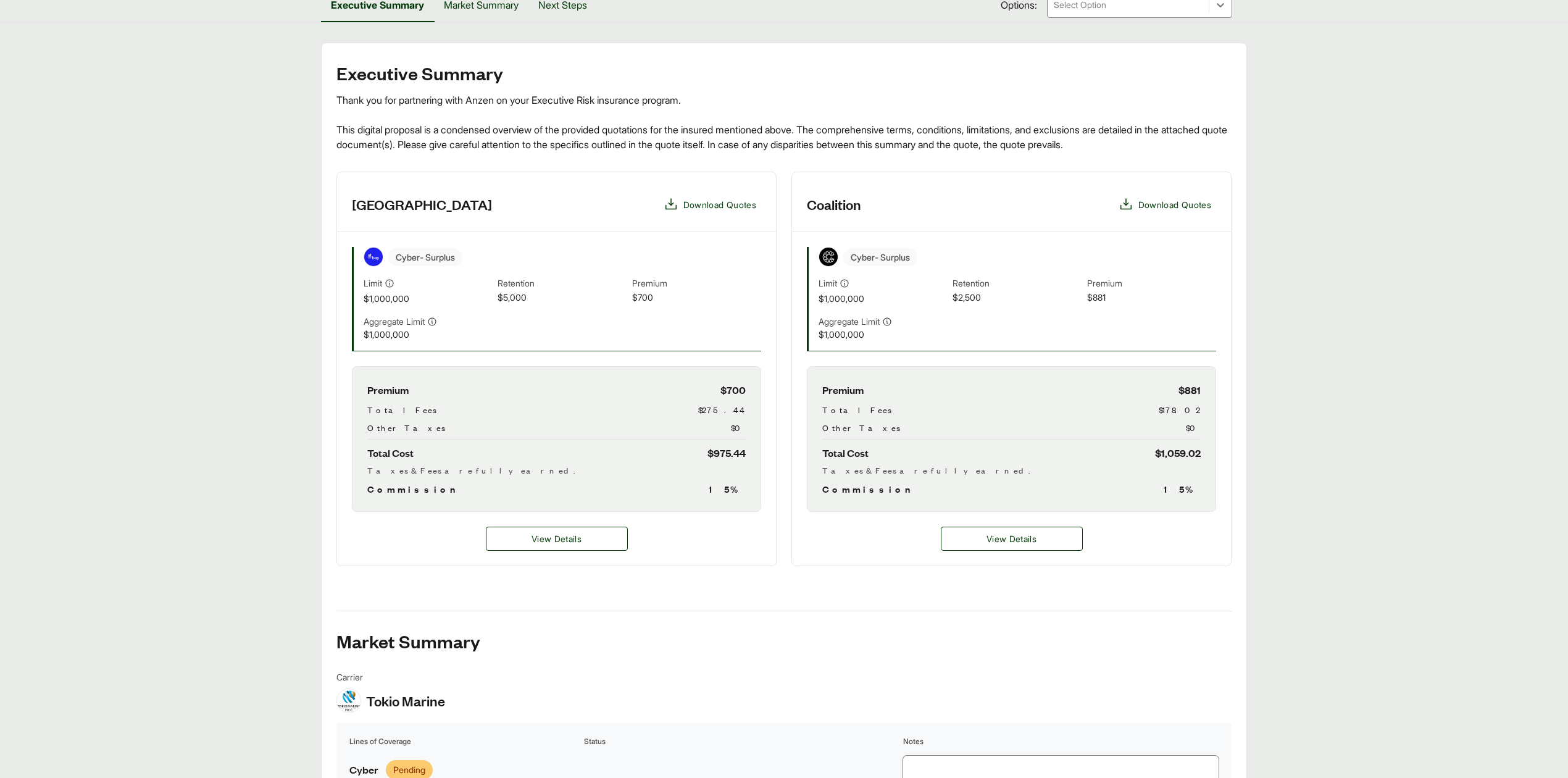
click at [1015, 460] on div "Premium $881 Total Fees $178.02 Other Taxes $0 Total Cost $1,059.02 Taxes & Fee…" at bounding box center [1011, 438] width 409 height 146
